Goal: Check status: Check status

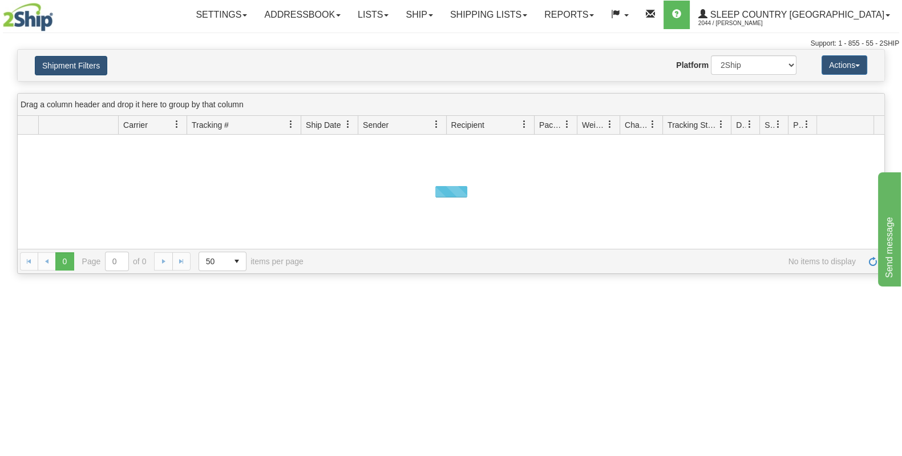
click at [78, 66] on button "Shipment Filters" at bounding box center [71, 65] width 72 height 19
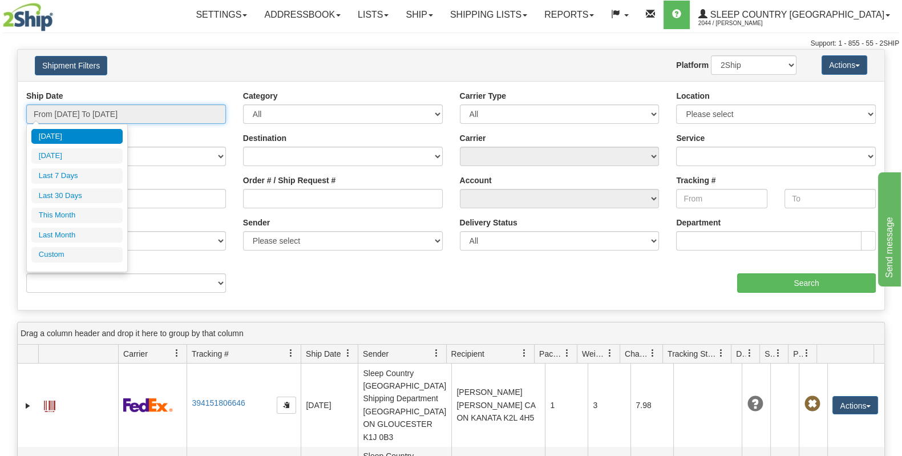
click at [99, 106] on input "From [DATE] To [DATE]" at bounding box center [126, 113] width 200 height 19
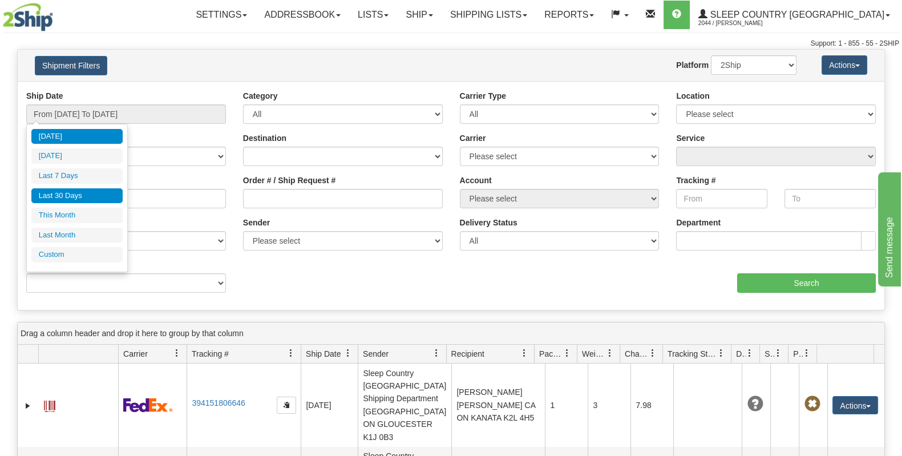
click at [71, 189] on li "Last 30 Days" at bounding box center [76, 195] width 91 height 15
type input "From [DATE] To [DATE]"
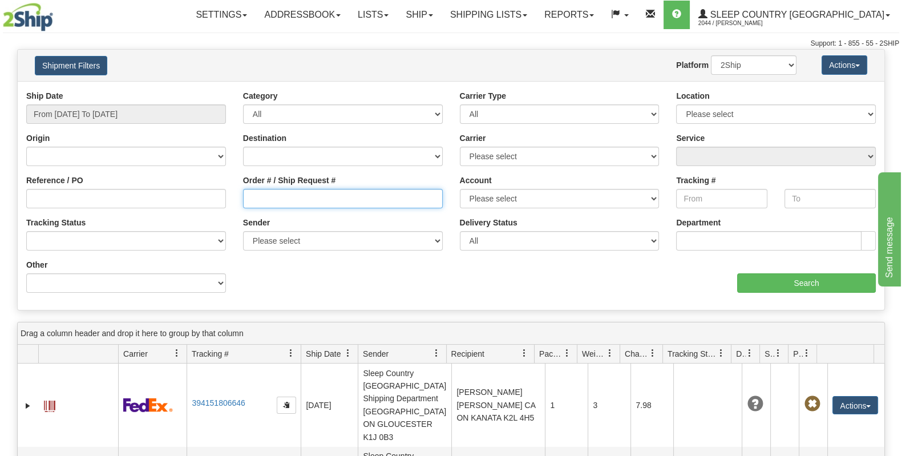
click at [280, 196] on input "Order # / Ship Request #" at bounding box center [343, 198] width 200 height 19
paste input "9000I147852"
type input "9000I147852"
click at [742, 264] on div "aaa Search" at bounding box center [668, 276] width 434 height 34
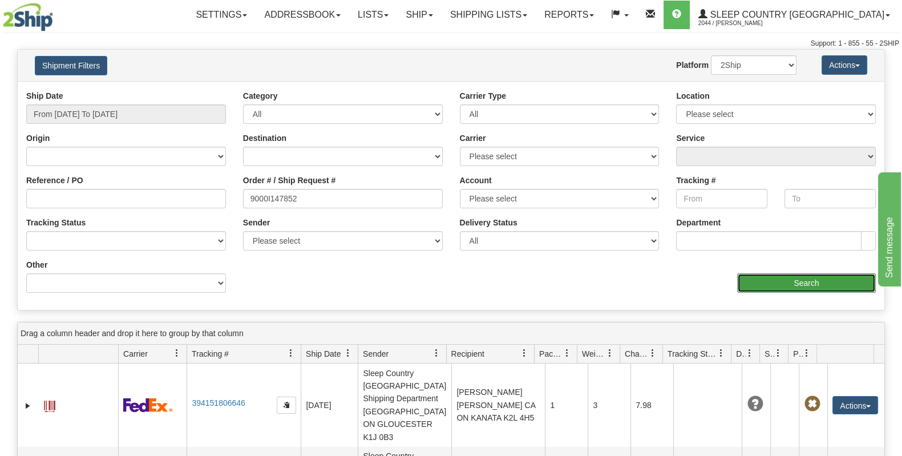
click at [756, 291] on input "Search" at bounding box center [806, 282] width 139 height 19
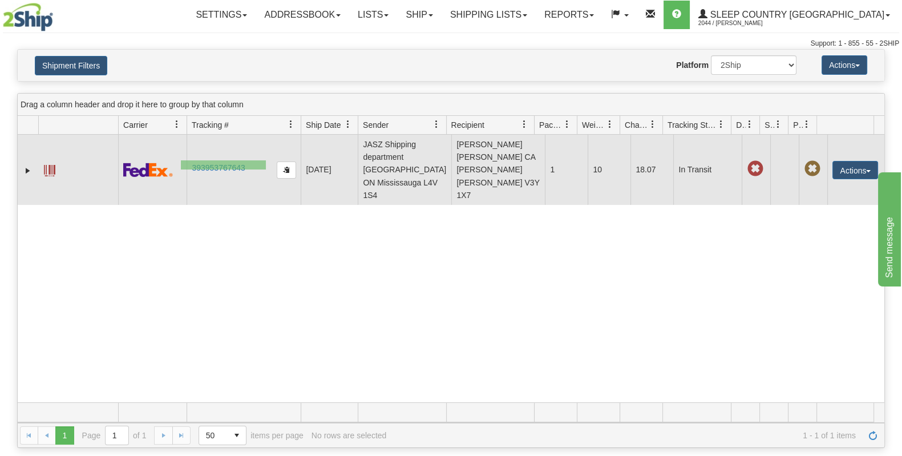
drag, startPoint x: 266, startPoint y: 160, endPoint x: 183, endPoint y: 172, distance: 83.6
click at [183, 172] on tr "31720827 2044 393953767643 [DATE] [DATE] 01:41:44 PM JASZ Shipping department […" at bounding box center [451, 170] width 866 height 70
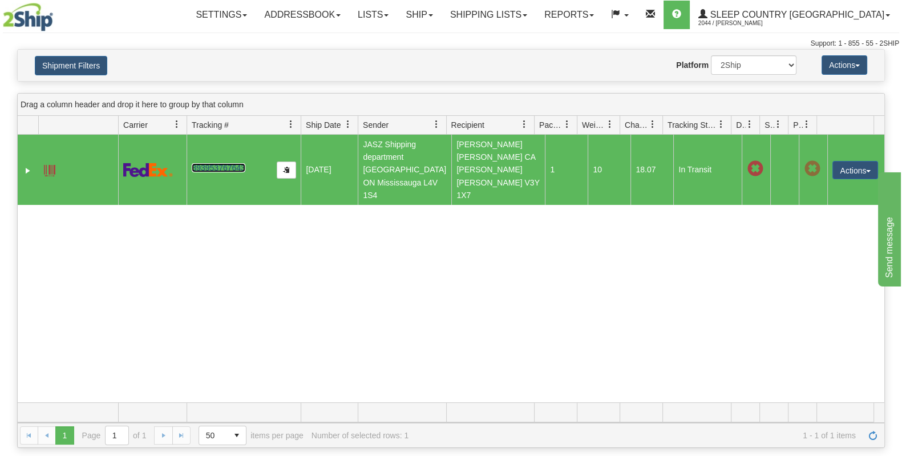
click at [210, 163] on link "393953767643" at bounding box center [218, 167] width 53 height 9
